Goal: Transaction & Acquisition: Download file/media

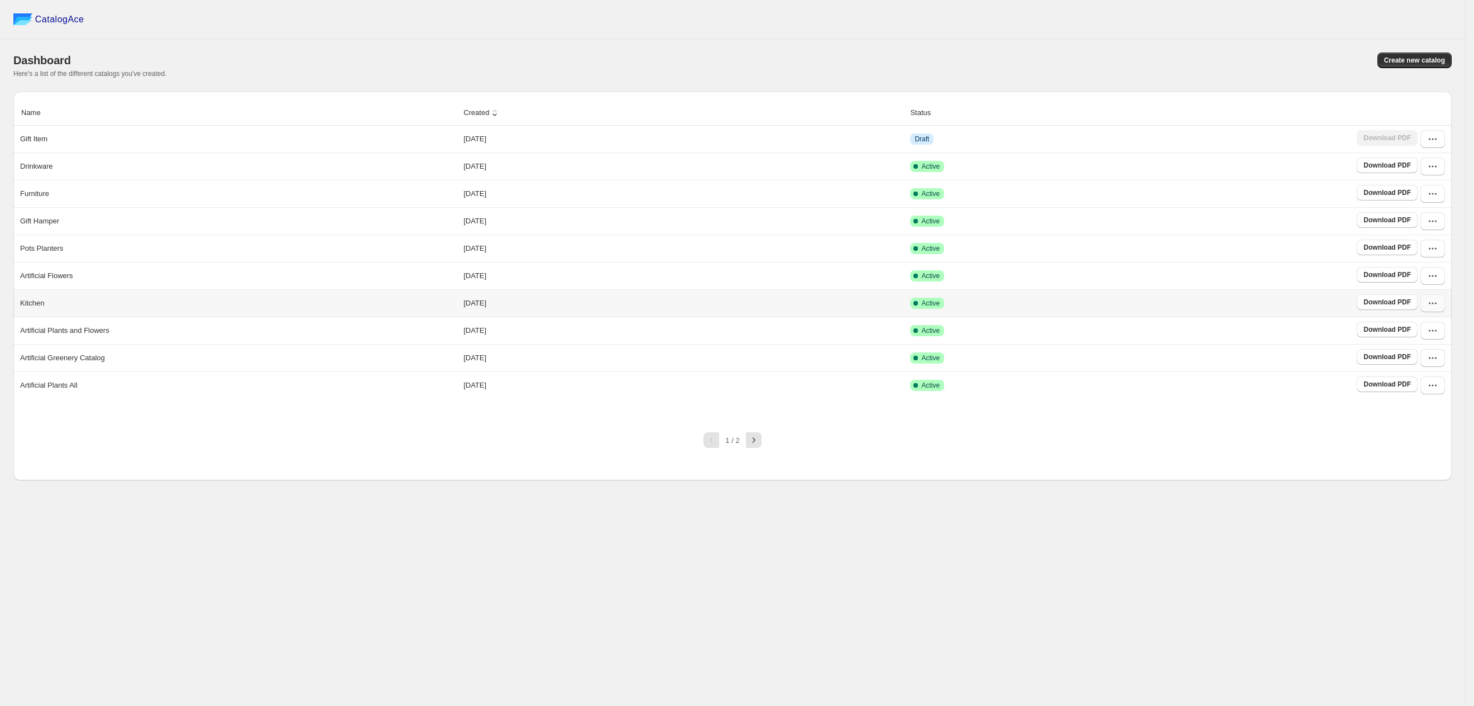
click at [1425, 301] on button "button" at bounding box center [1432, 303] width 25 height 18
click at [1398, 306] on span "Download PDF" at bounding box center [1386, 302] width 47 height 9
click at [1439, 306] on button "button" at bounding box center [1432, 303] width 25 height 18
click at [1435, 386] on span "Edit" at bounding box center [1432, 387] width 58 height 11
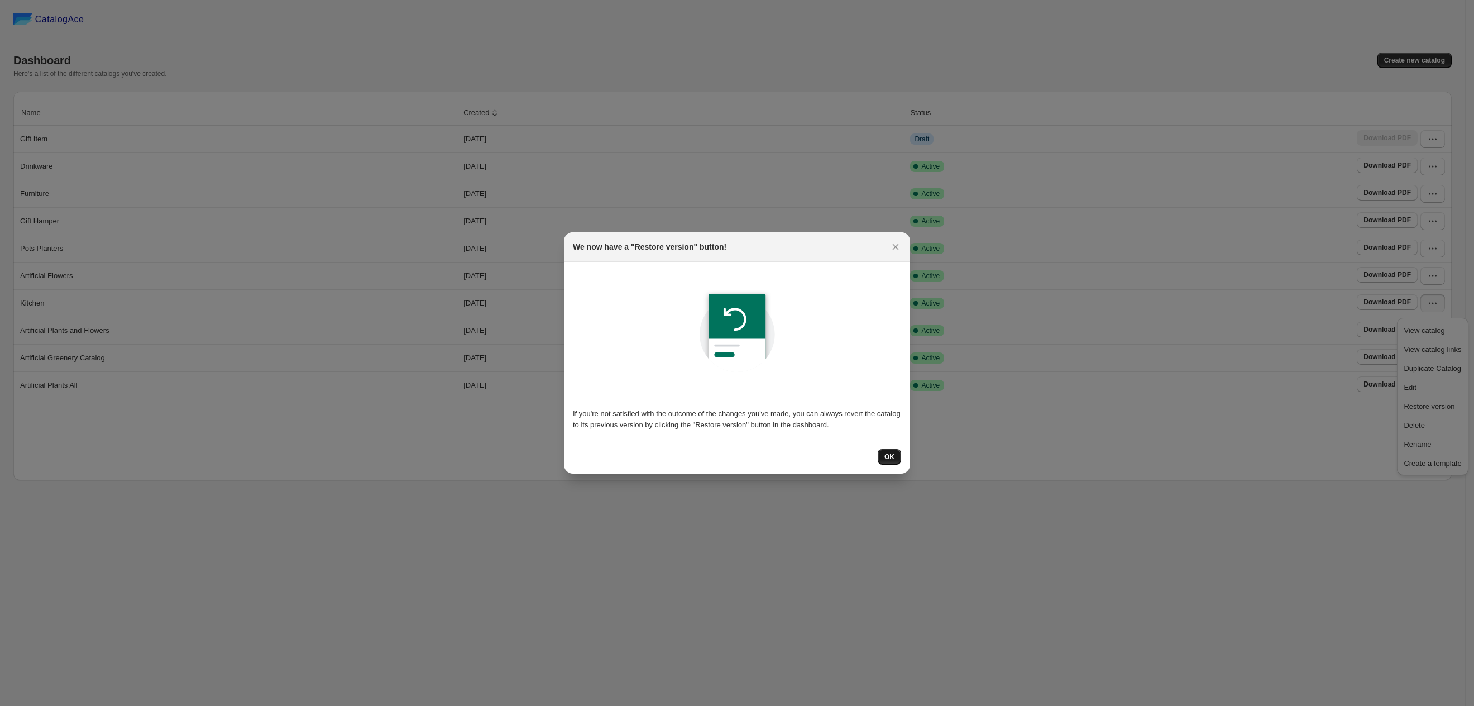
click at [899, 457] on button "OK" at bounding box center [889, 457] width 23 height 16
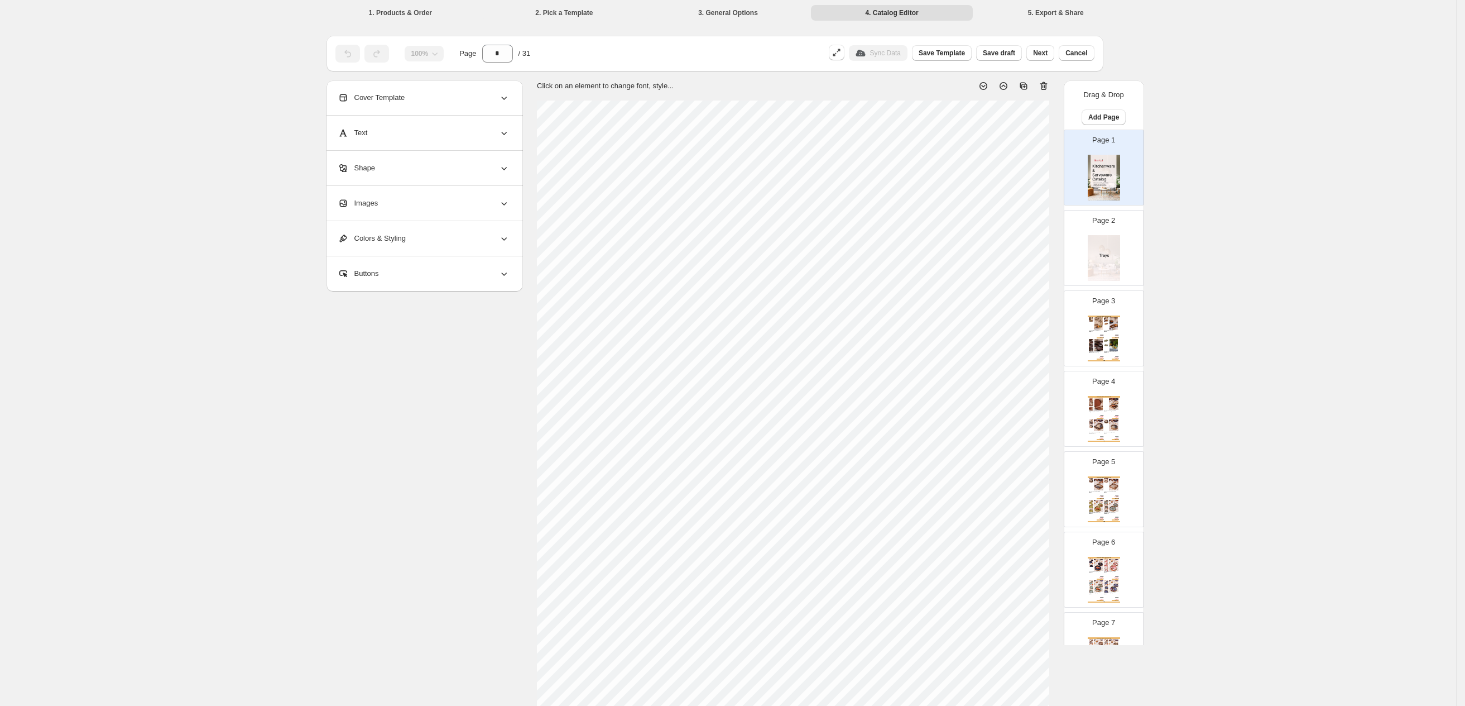
click at [1115, 227] on div "Page 2" at bounding box center [1100, 243] width 70 height 75
click at [1098, 328] on img at bounding box center [1098, 323] width 9 height 13
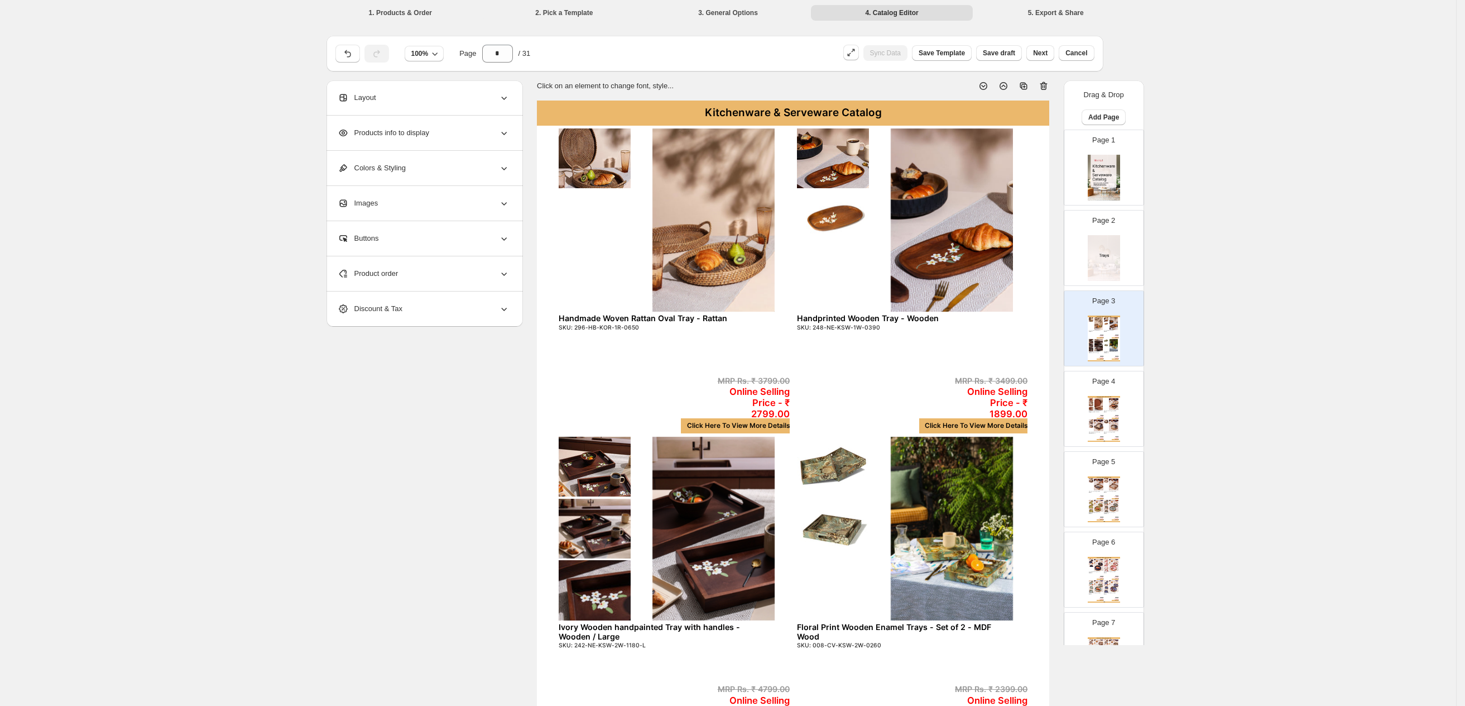
click at [1100, 405] on img at bounding box center [1098, 403] width 9 height 13
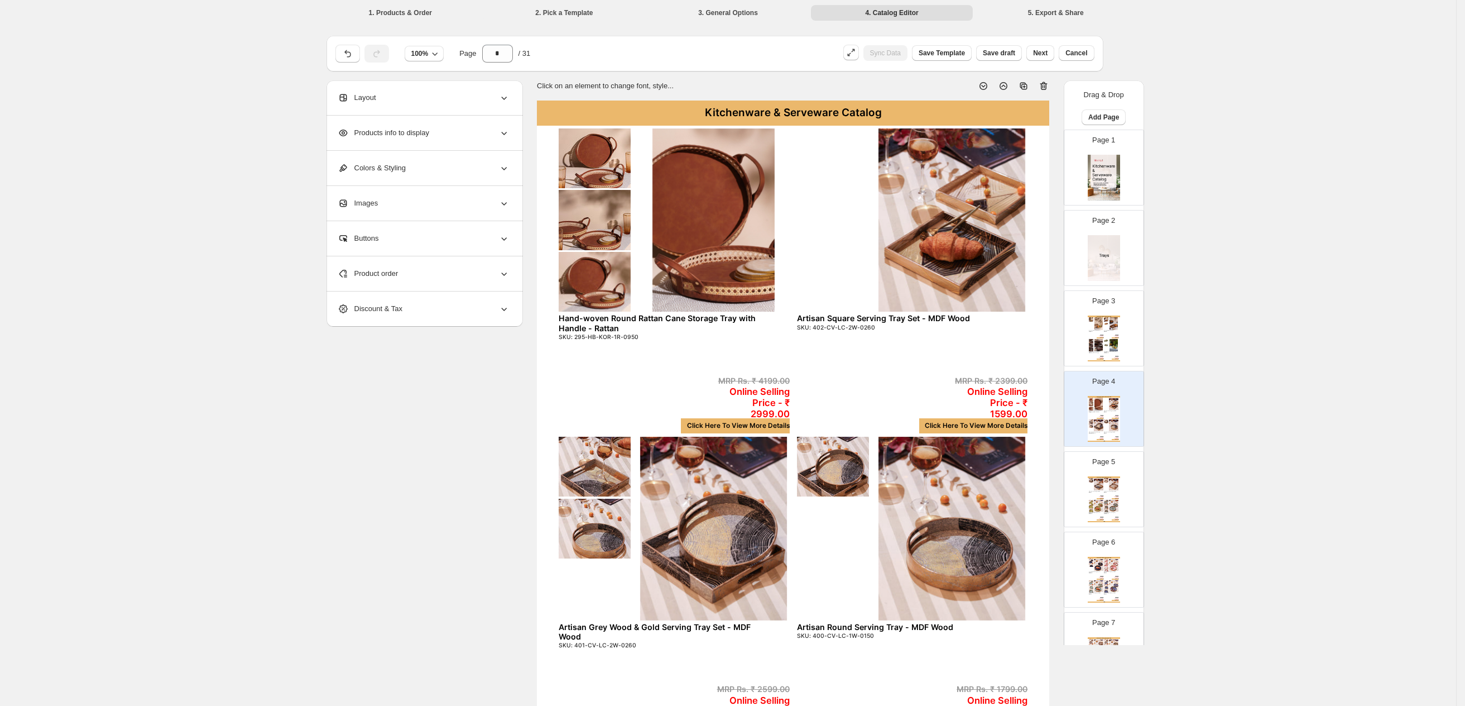
click at [1094, 478] on div "Kitchenware & Serveware Catalog" at bounding box center [1104, 477] width 32 height 2
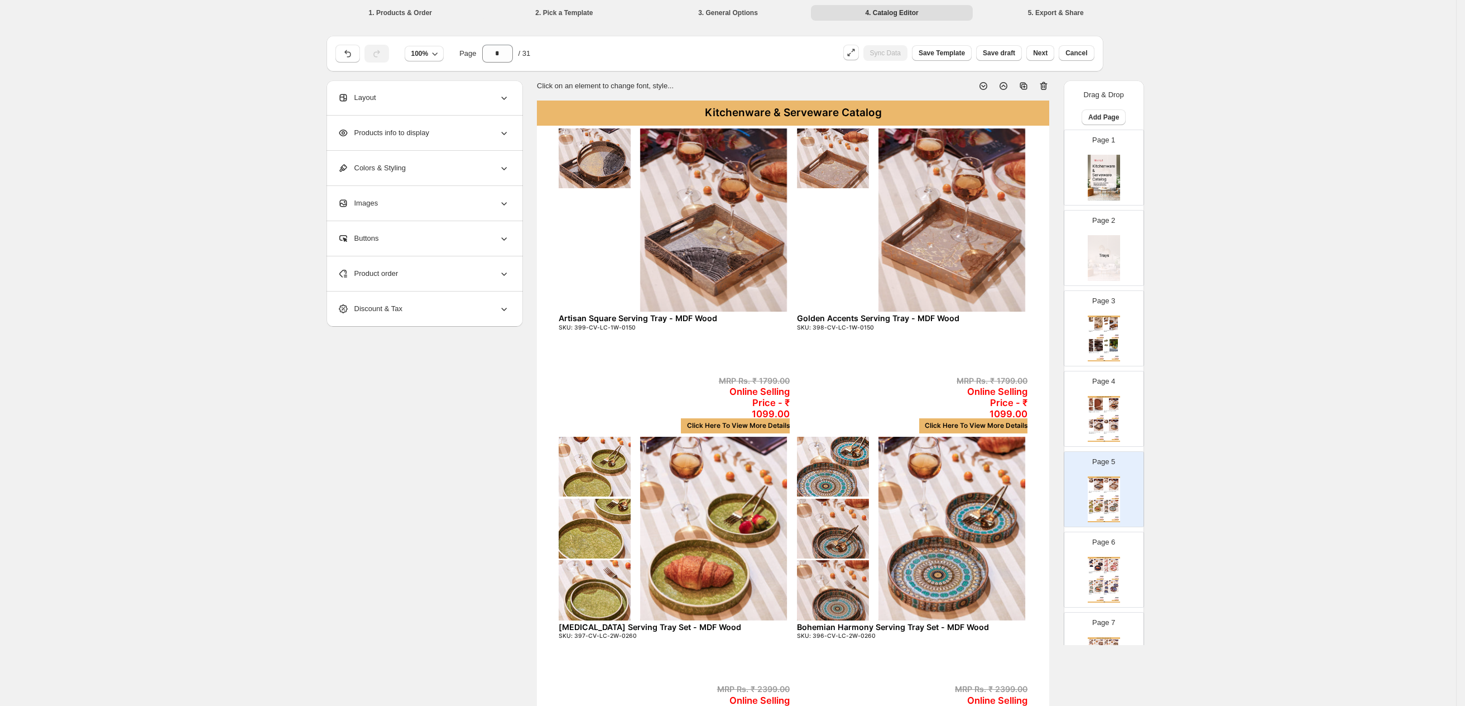
click at [1099, 164] on img at bounding box center [1104, 178] width 32 height 46
type input "*"
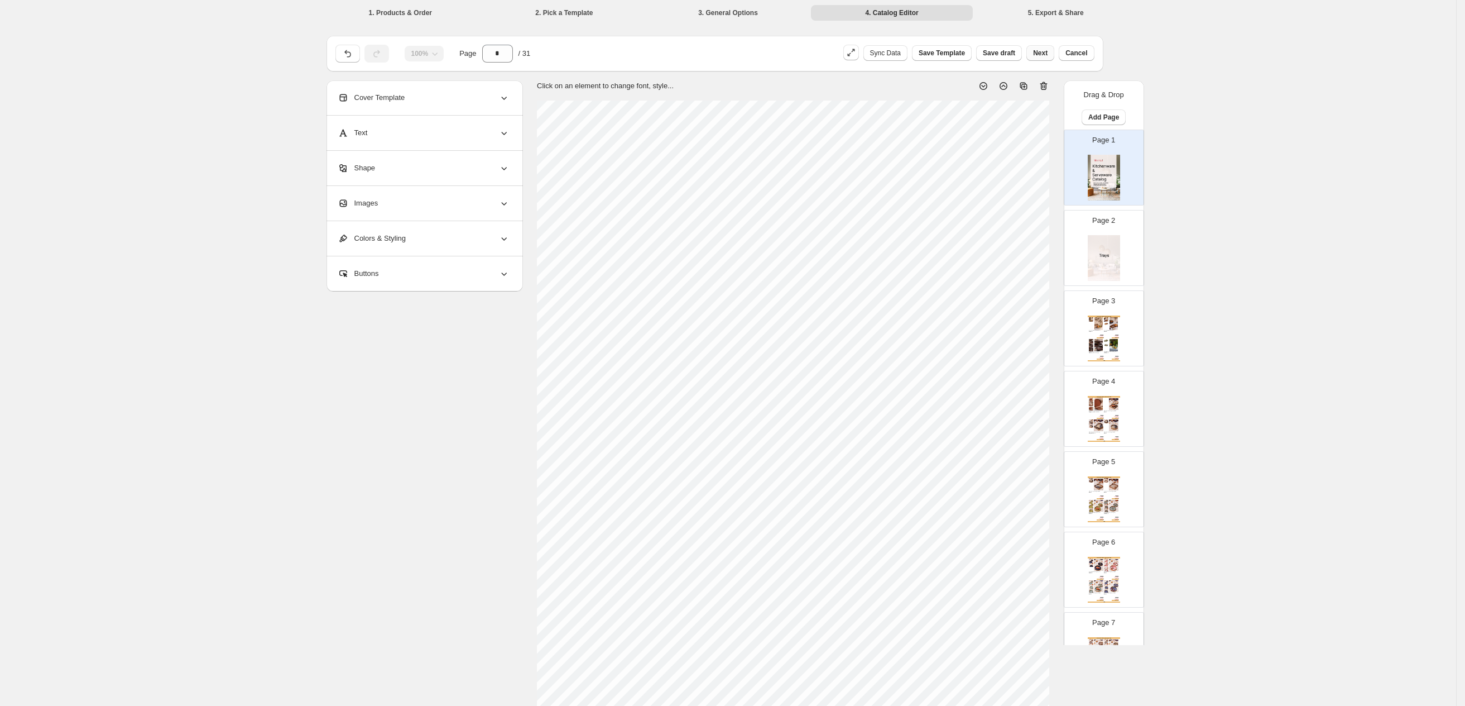
click at [1038, 58] on button "Next" at bounding box center [1041, 53] width 28 height 16
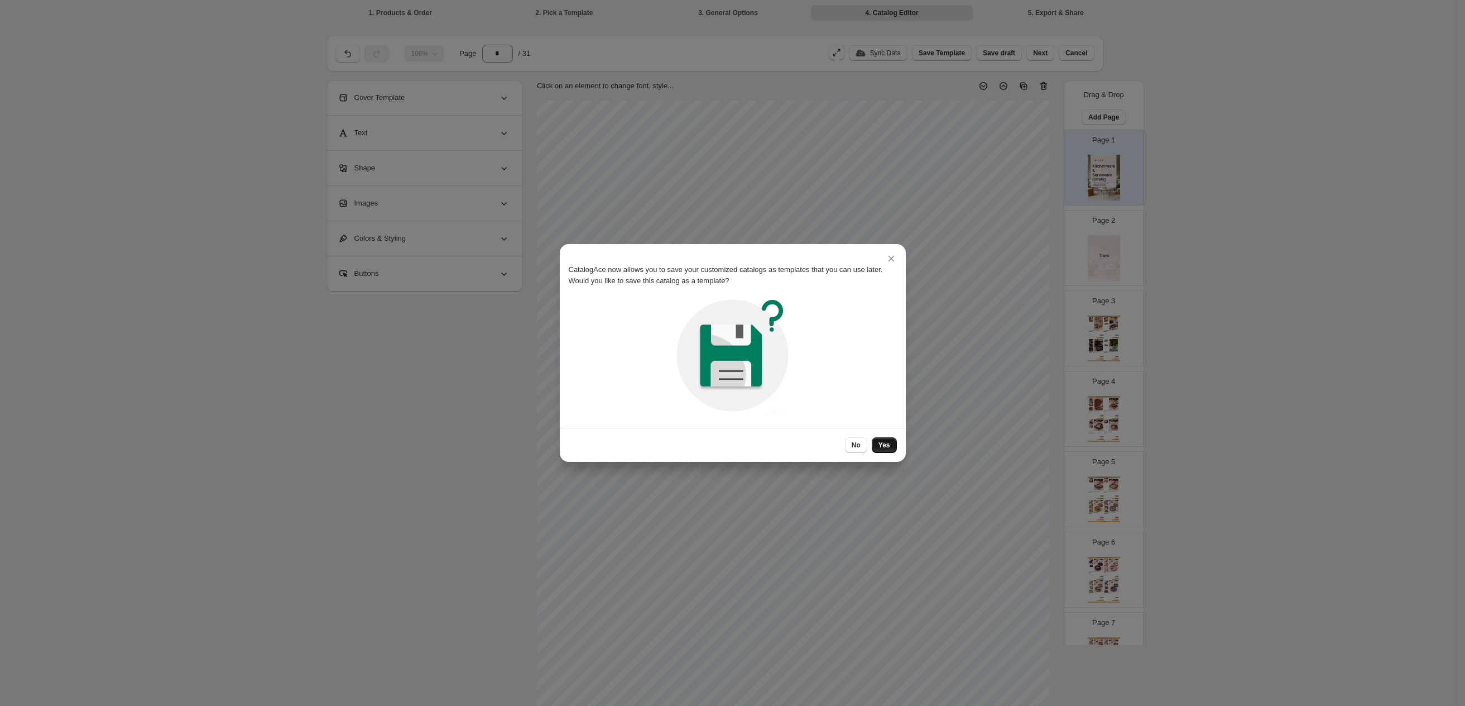
click at [881, 447] on span "Yes" at bounding box center [885, 444] width 12 height 9
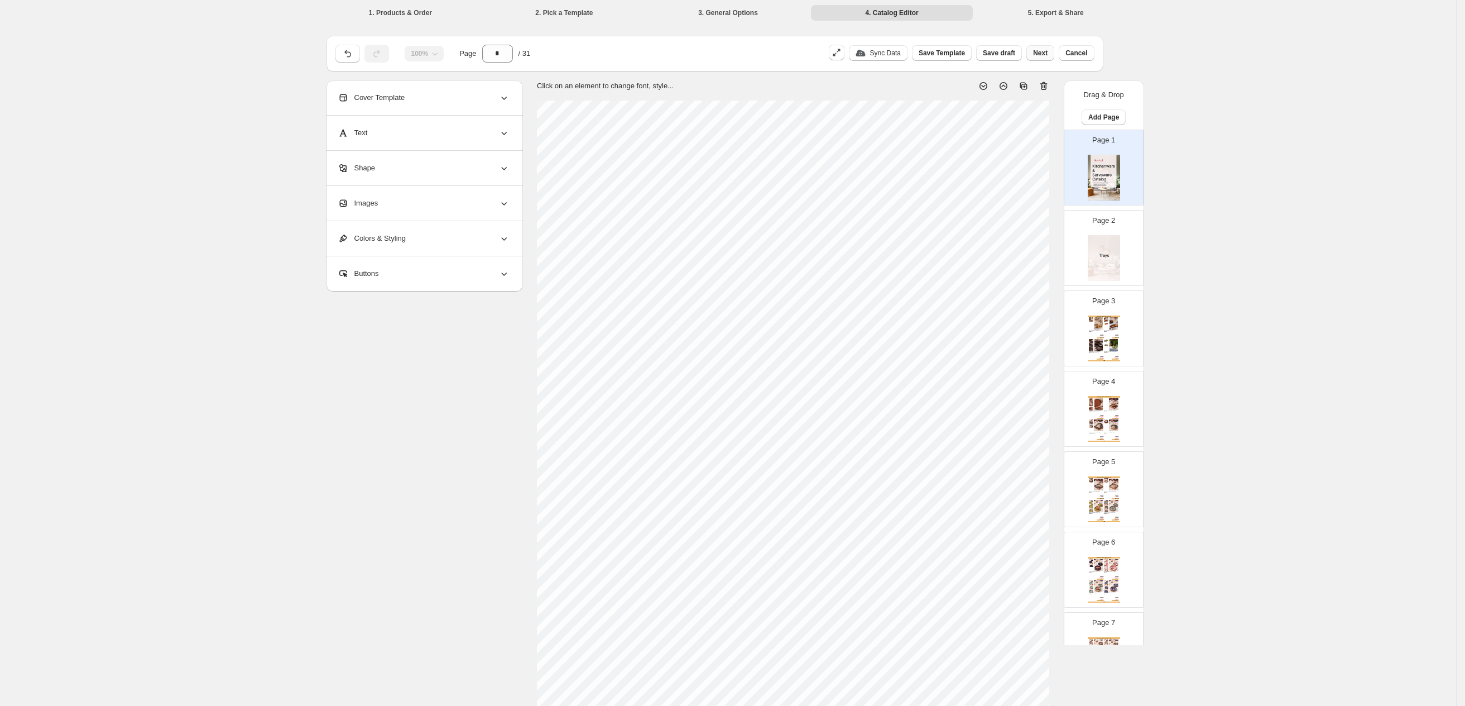
click at [1048, 54] on span "Next" at bounding box center [1040, 53] width 15 height 9
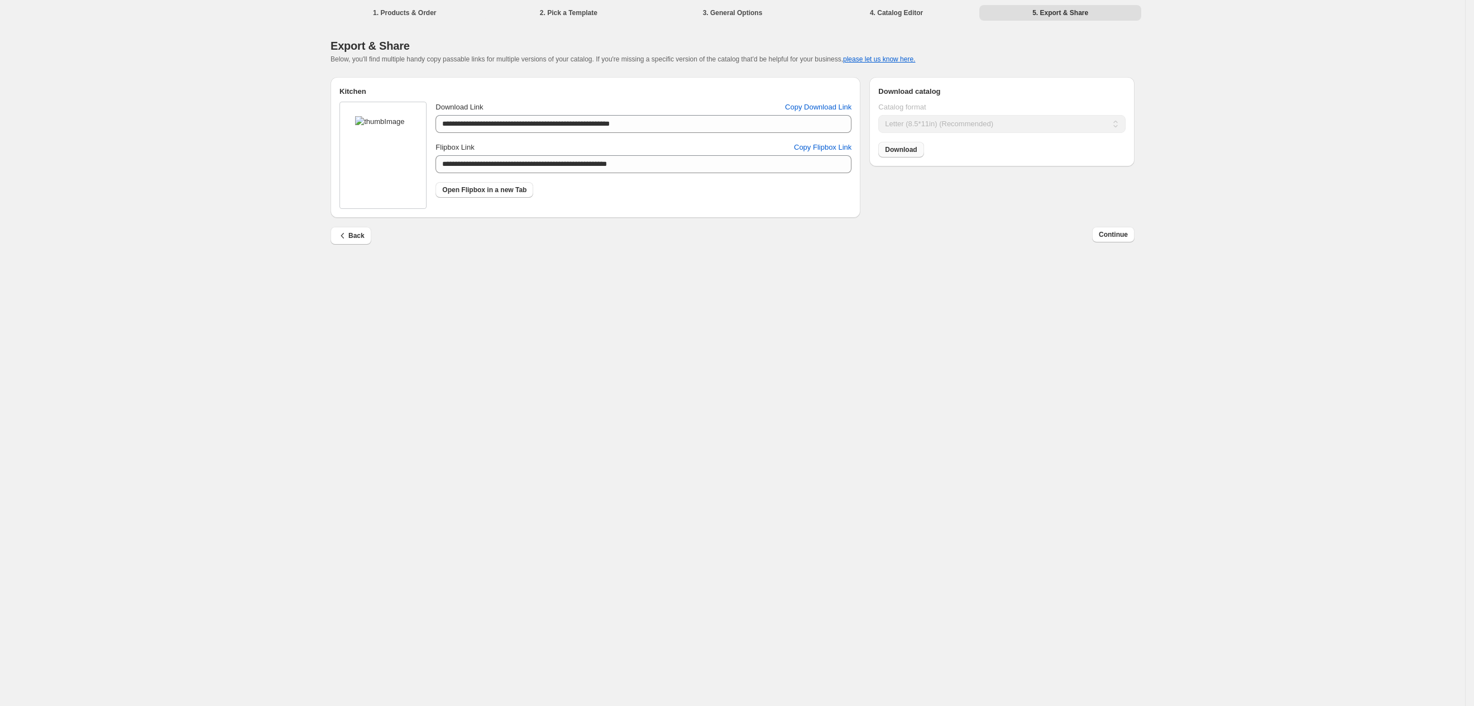
click at [913, 155] on link "Download" at bounding box center [900, 150] width 45 height 16
click at [352, 236] on span "Back" at bounding box center [350, 235] width 27 height 11
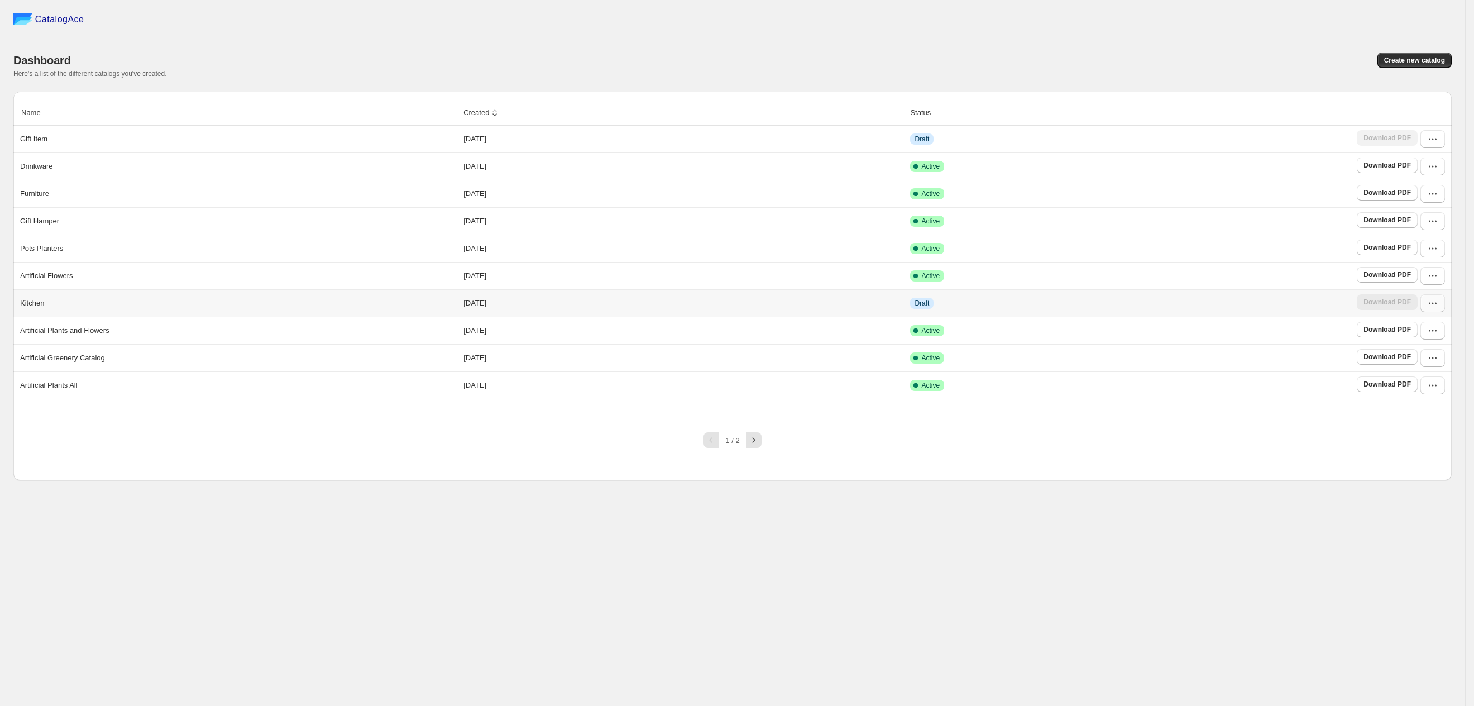
click at [1429, 308] on icon "button" at bounding box center [1432, 303] width 11 height 11
click at [1434, 386] on span "Edit" at bounding box center [1432, 387] width 58 height 11
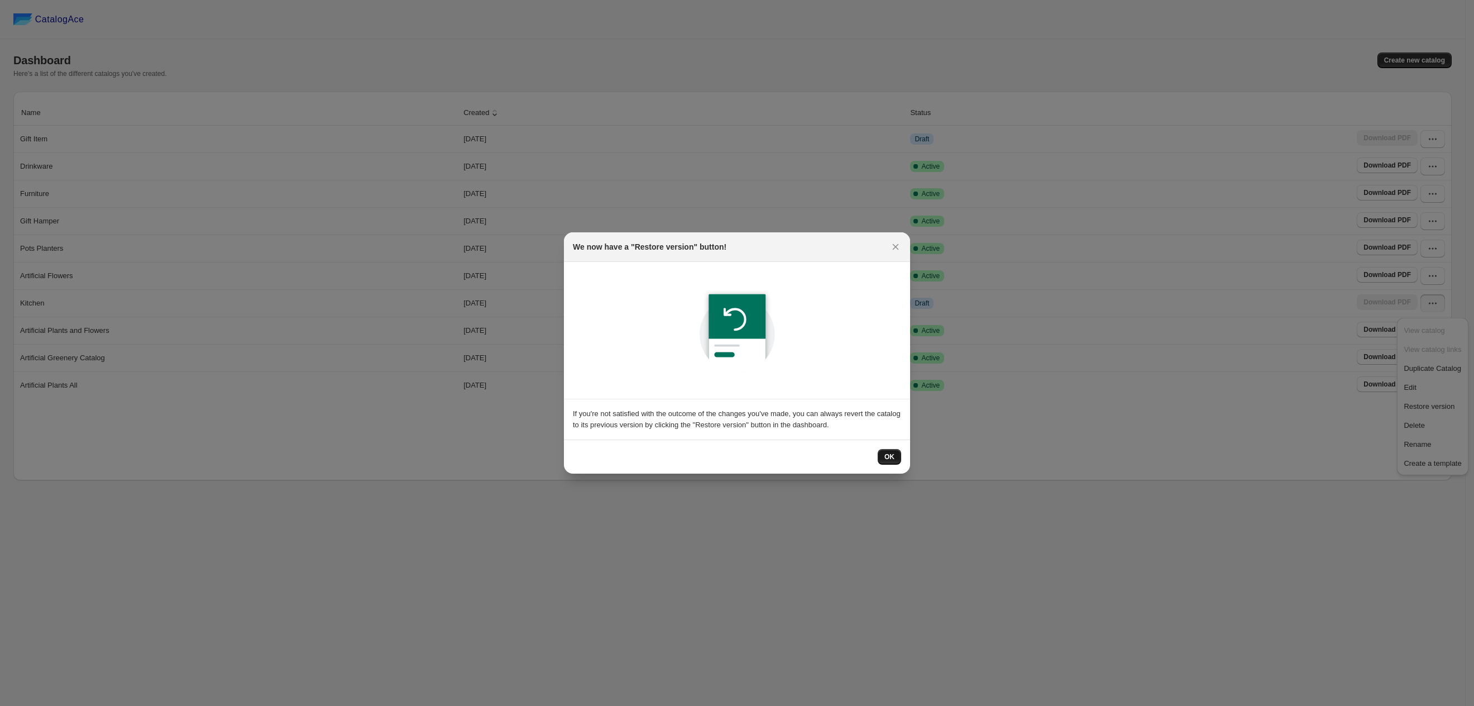
click at [885, 455] on span "OK" at bounding box center [889, 456] width 10 height 9
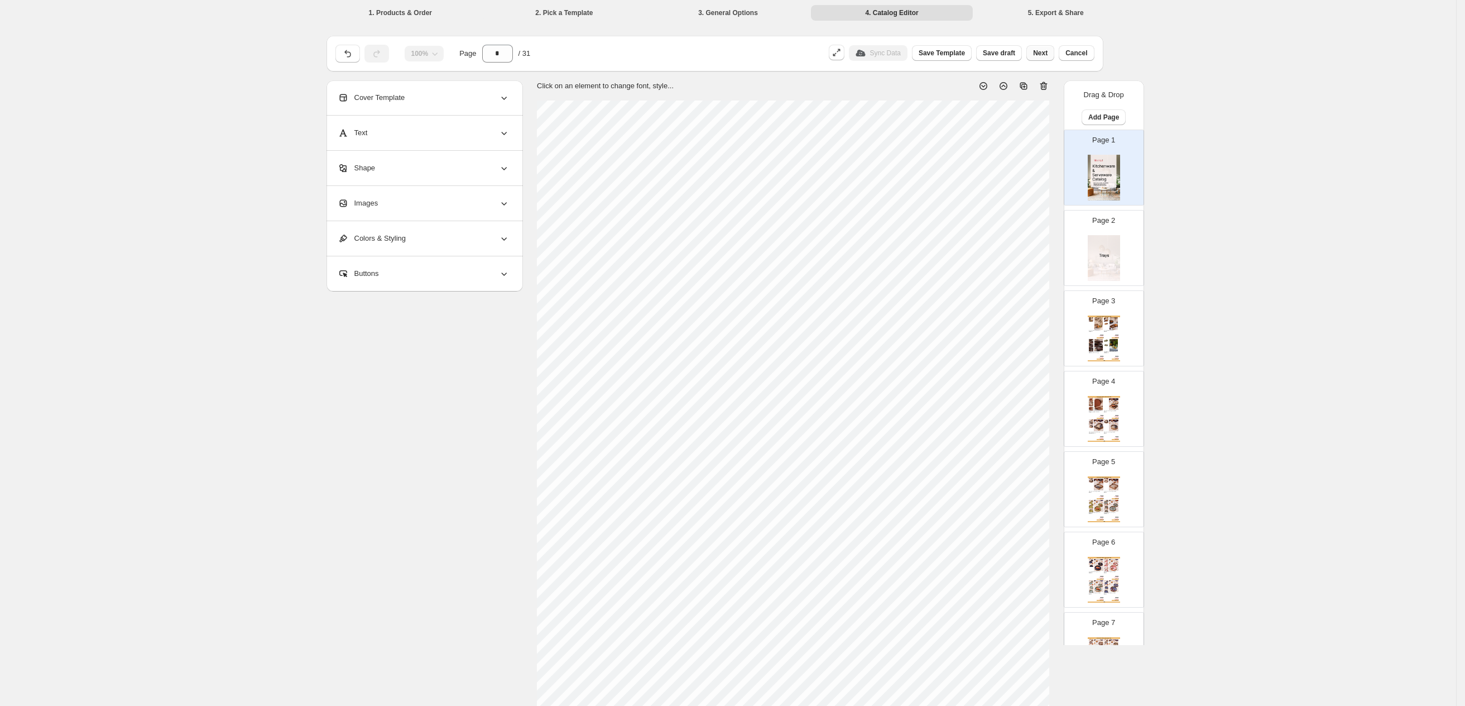
click at [1044, 53] on span "Next" at bounding box center [1040, 53] width 15 height 9
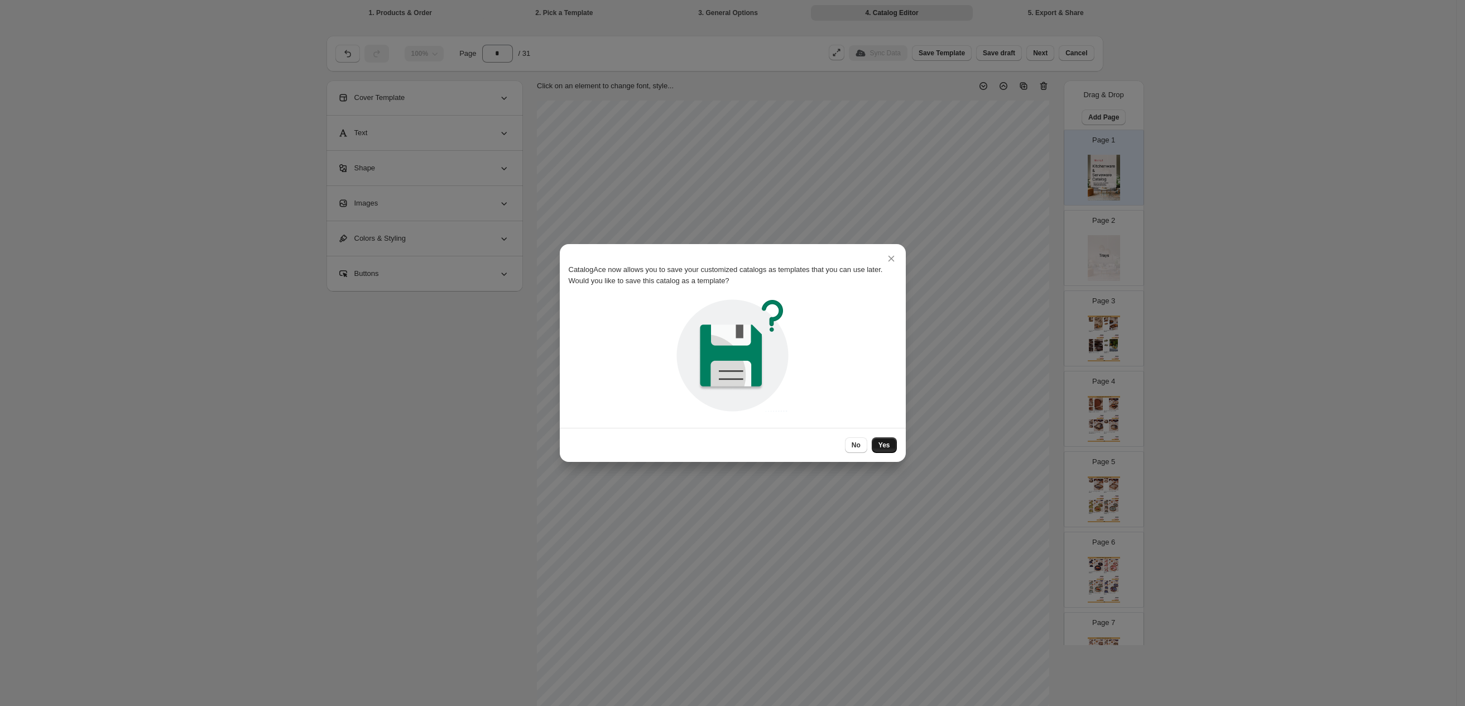
click at [888, 450] on button "Yes" at bounding box center [884, 445] width 25 height 16
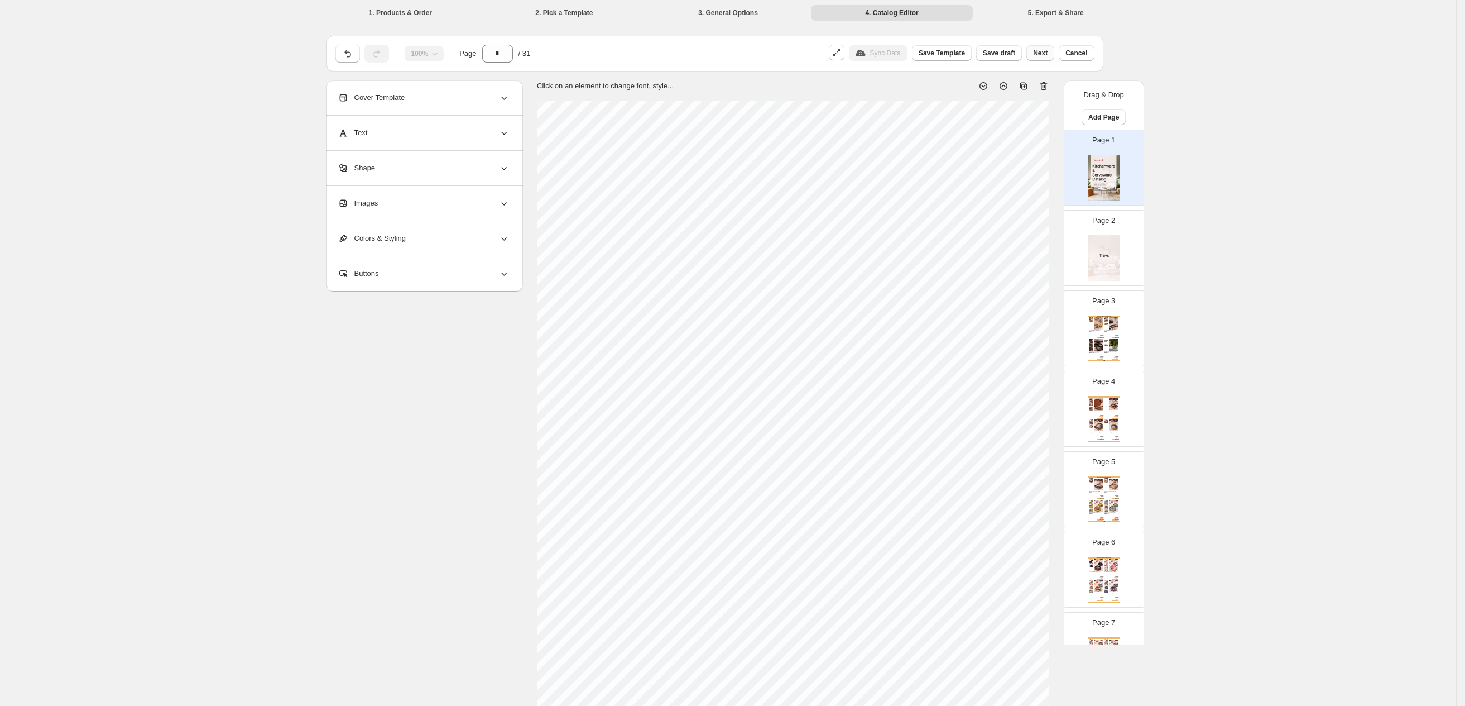
click at [1042, 56] on span "Next" at bounding box center [1040, 53] width 15 height 9
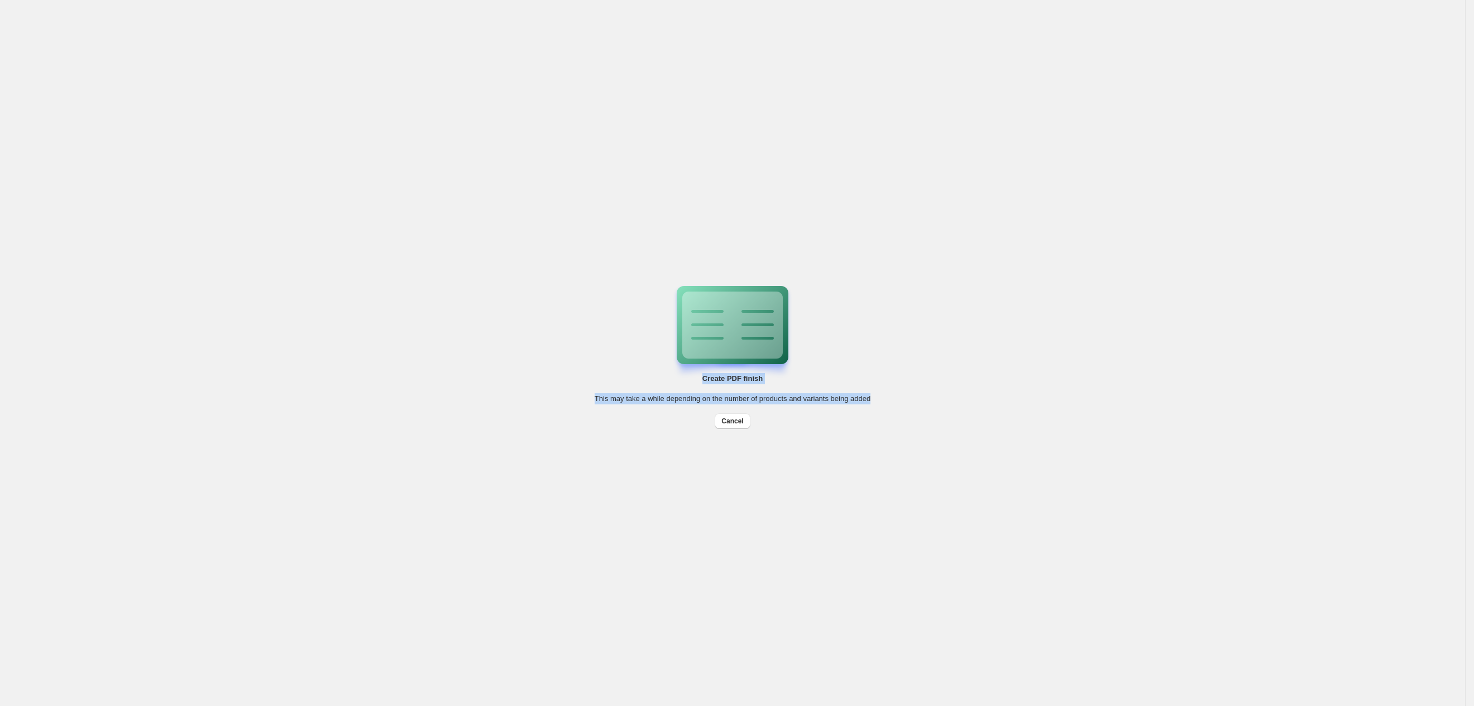
drag, startPoint x: 487, startPoint y: 352, endPoint x: 879, endPoint y: 584, distance: 455.3
click at [868, 597] on div "Create PDF finish This may take a while depending on the number of products and…" at bounding box center [732, 353] width 1465 height 706
click at [923, 535] on div "Create PDF finish This may take a while depending on the number of products and…" at bounding box center [732, 353] width 1465 height 706
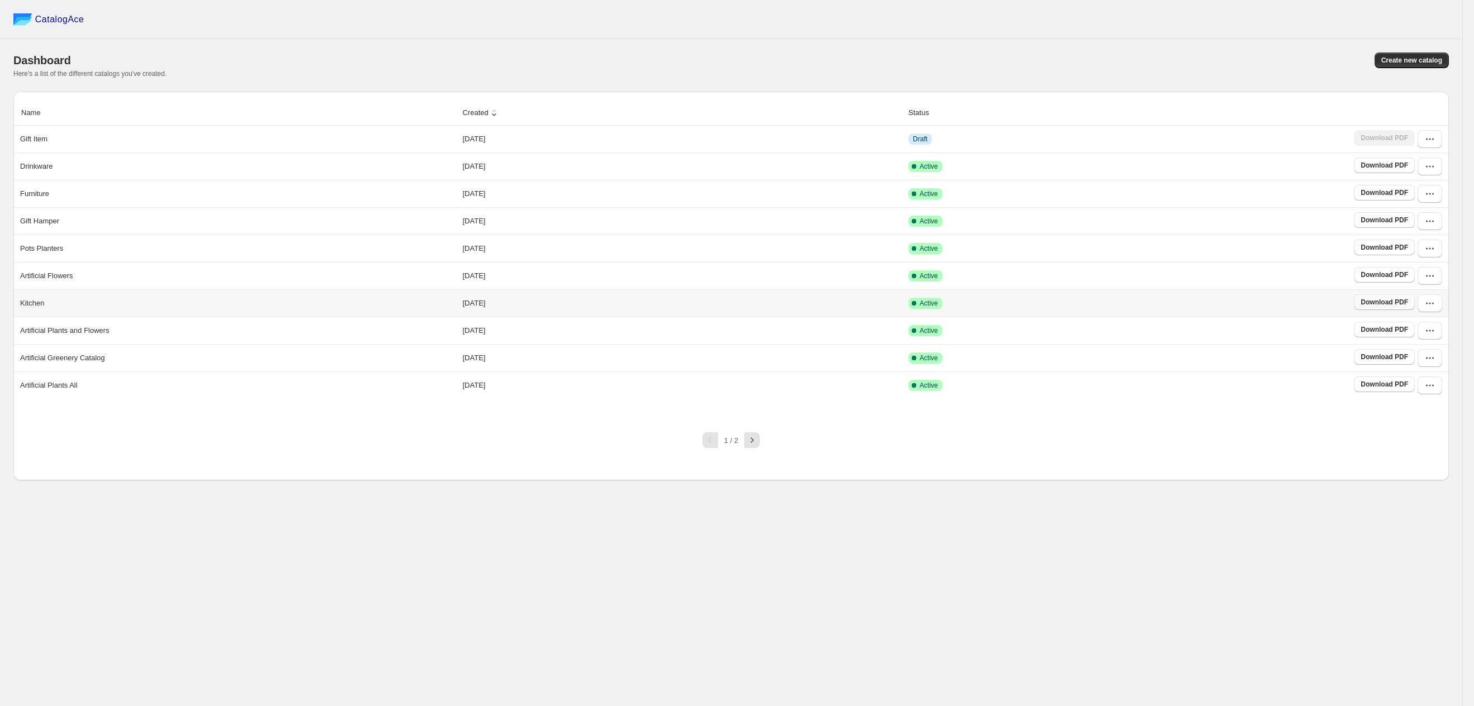
click at [1367, 310] on link "Download PDF" at bounding box center [1384, 302] width 61 height 16
